Goal: Information Seeking & Learning: Learn about a topic

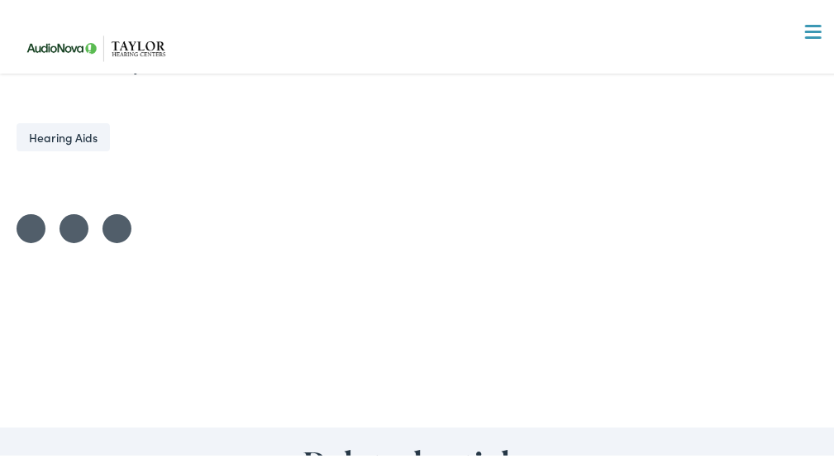
scroll to position [2728, 0]
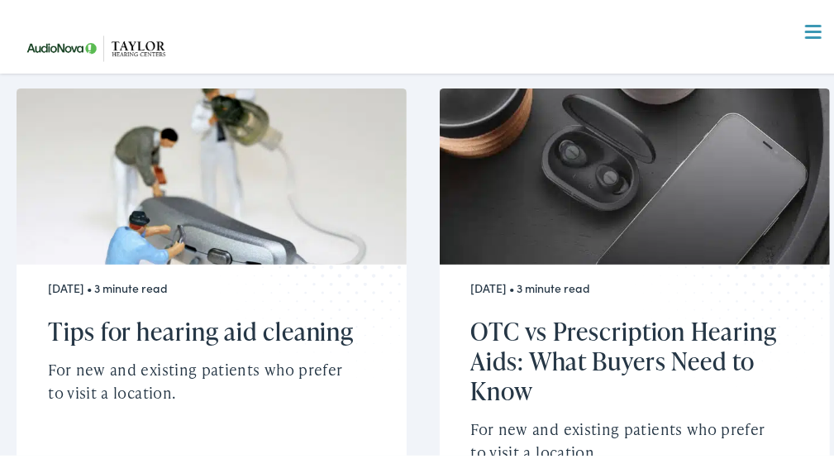
scroll to position [3187, 0]
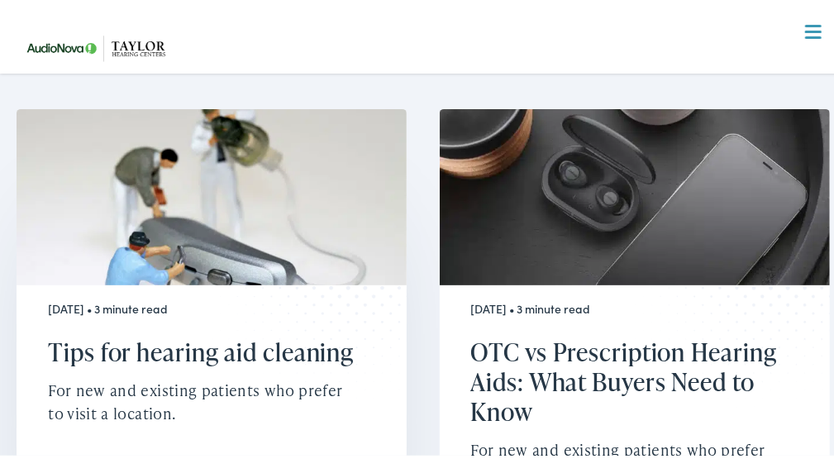
click at [208, 228] on img at bounding box center [212, 193] width 390 height 175
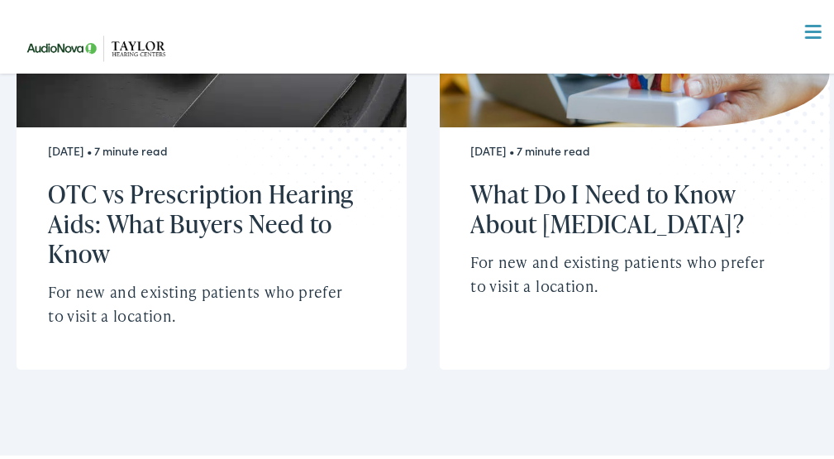
scroll to position [5870, 0]
